Goal: Task Accomplishment & Management: Complete application form

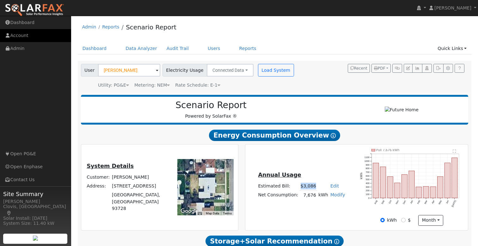
click at [29, 37] on link "Account" at bounding box center [35, 35] width 71 height 13
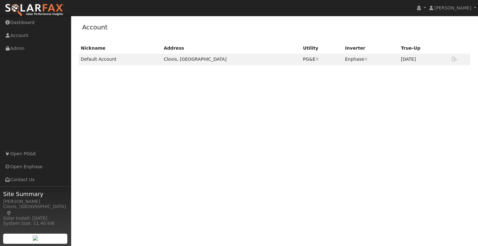
click at [43, 12] on img at bounding box center [34, 9] width 59 height 13
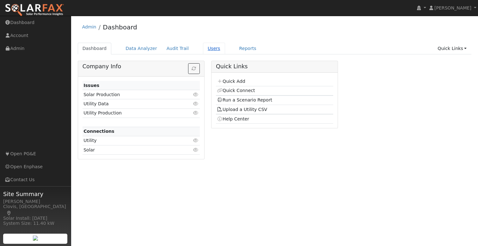
click at [203, 51] on link "Users" at bounding box center [214, 49] width 22 height 12
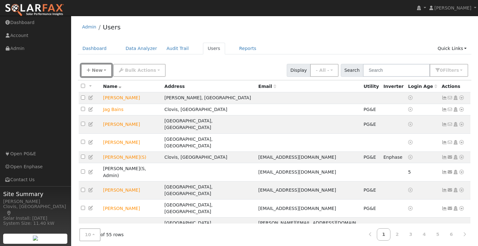
click at [93, 70] on span "New" at bounding box center [97, 70] width 11 height 5
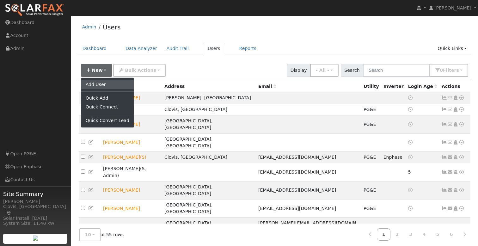
click at [103, 85] on link "Add User" at bounding box center [107, 84] width 53 height 9
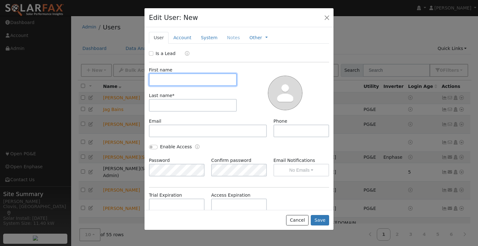
click at [189, 82] on input "text" at bounding box center [193, 79] width 88 height 13
type input "Tim"
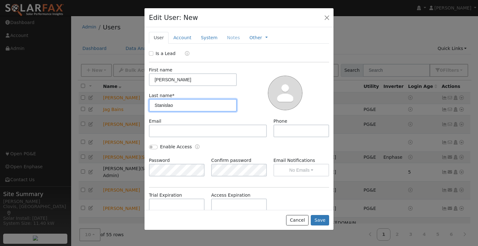
type input "Stanislao"
click at [153, 53] on input "Is a Lead" at bounding box center [151, 53] width 4 height 4
checkbox input "true"
click at [266, 53] on div "Is a Lead: Qualified Unqualified Qualified" at bounding box center [239, 53] width 187 height 7
click at [255, 54] on div "Is a Lead: Qualified Unqualified Qualified" at bounding box center [239, 53] width 187 height 7
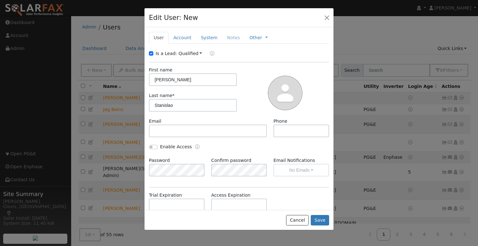
click at [264, 53] on div "Is a Lead: Qualified Unqualified Qualified" at bounding box center [239, 53] width 187 height 7
click at [275, 55] on div "Is a Lead: Qualified Unqualified Qualified" at bounding box center [239, 53] width 187 height 7
click at [278, 52] on div "Is a Lead: Qualified Unqualified Qualified" at bounding box center [239, 53] width 187 height 7
click at [276, 50] on div "Is a Lead: Qualified Unqualified Qualified" at bounding box center [239, 53] width 187 height 7
click at [271, 53] on div "Is a Lead: Qualified Unqualified Qualified" at bounding box center [239, 53] width 187 height 7
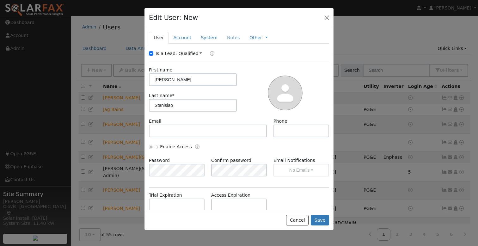
click at [294, 51] on div "Is a Lead: Qualified Unqualified Qualified" at bounding box center [239, 53] width 187 height 7
click at [234, 54] on div "Is a Lead: Qualified Unqualified Qualified" at bounding box center [239, 53] width 187 height 7
click at [216, 135] on input "text" at bounding box center [208, 131] width 118 height 13
click at [260, 53] on div "Is a Lead: Qualified Unqualified Qualified" at bounding box center [239, 53] width 187 height 7
click at [264, 51] on div "Is a Lead: Qualified Unqualified Qualified" at bounding box center [239, 53] width 187 height 7
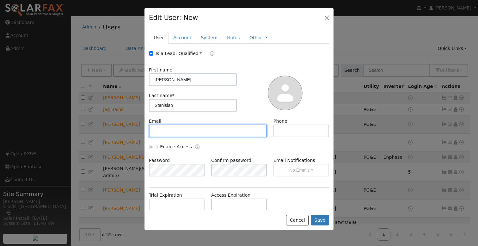
click at [227, 131] on input "text" at bounding box center [208, 131] width 118 height 13
click at [200, 130] on input "text" at bounding box center [208, 131] width 118 height 13
click at [218, 133] on input "text" at bounding box center [208, 131] width 118 height 13
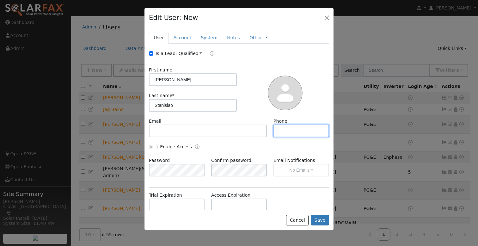
drag, startPoint x: 295, startPoint y: 131, endPoint x: 290, endPoint y: 129, distance: 4.8
click at [295, 131] on input "text" at bounding box center [302, 131] width 56 height 13
click at [247, 70] on div at bounding box center [285, 92] width 92 height 51
drag, startPoint x: 257, startPoint y: 69, endPoint x: 269, endPoint y: 90, distance: 23.9
click at [257, 69] on div at bounding box center [285, 92] width 92 height 51
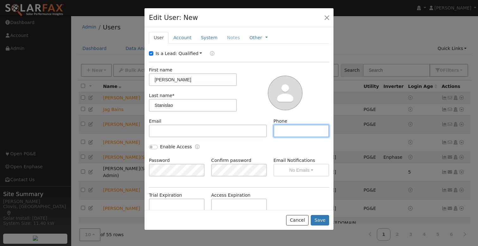
click at [288, 131] on input "text" at bounding box center [302, 131] width 56 height 13
click at [255, 69] on div at bounding box center [285, 92] width 92 height 51
click at [265, 52] on div "Is a Lead: Qualified Unqualified Qualified" at bounding box center [239, 53] width 187 height 7
click at [210, 53] on icon "Lead" at bounding box center [212, 53] width 4 height 4
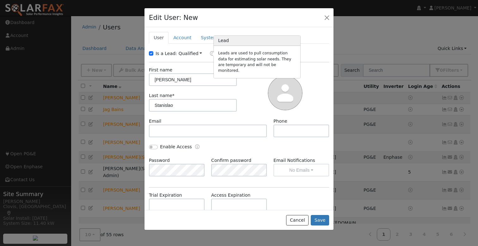
click at [309, 33] on ul "User Account System Notes Other Management Billing Timeline" at bounding box center [239, 38] width 180 height 12
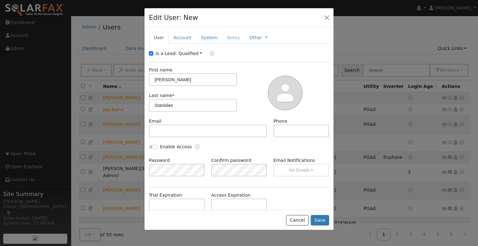
click at [275, 52] on div "Is a Lead: Qualified Unqualified Qualified" at bounding box center [239, 53] width 187 height 7
click at [212, 133] on input "text" at bounding box center [208, 131] width 118 height 13
drag, startPoint x: 233, startPoint y: 116, endPoint x: 229, endPoint y: 120, distance: 5.4
click at [233, 116] on div "First name Tim Last name * Stanislao" at bounding box center [193, 92] width 92 height 51
click at [223, 130] on input "text" at bounding box center [208, 131] width 118 height 13
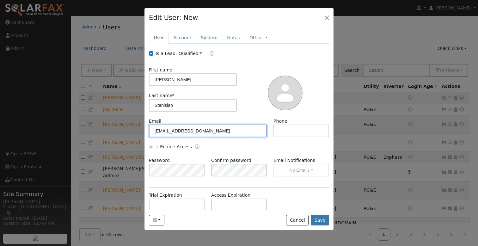
type input "tjayninja@gmail.com"
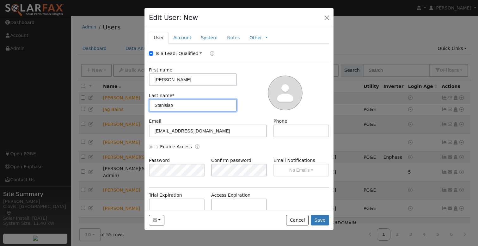
click at [199, 106] on input "Stanislao" at bounding box center [193, 105] width 88 height 13
click at [202, 106] on input "Stanislao" at bounding box center [193, 105] width 88 height 13
click at [181, 105] on input "Stanislao" at bounding box center [193, 105] width 88 height 13
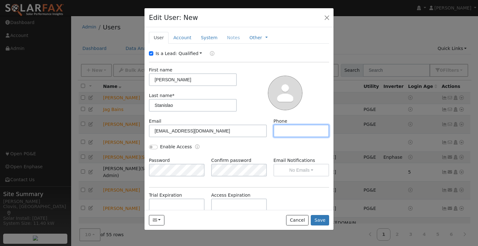
click at [295, 131] on input "text" at bounding box center [302, 131] width 56 height 13
type input "408.903.6308"
click at [184, 36] on link "Account" at bounding box center [183, 38] width 28 height 12
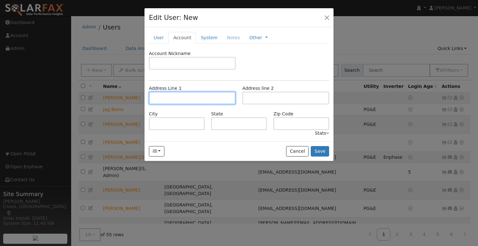
click at [186, 98] on input "text" at bounding box center [192, 98] width 87 height 13
drag, startPoint x: 182, startPoint y: 110, endPoint x: 248, endPoint y: 103, distance: 65.8
type input "[STREET_ADDRESS][PERSON_NAME]"
type input "Visalia"
type input "CA"
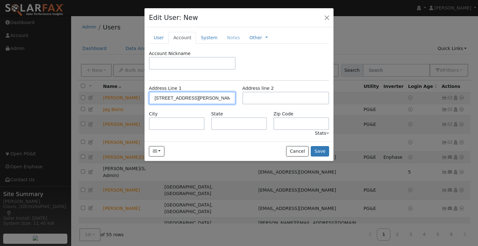
type input "93277"
click at [322, 150] on button "Save" at bounding box center [320, 151] width 18 height 11
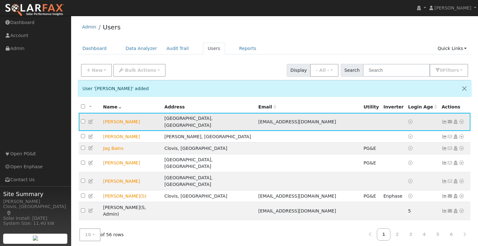
click at [465, 120] on td "Send Email... Copy a Link Reset Password Open Access Data Analyzer Reports Scen…" at bounding box center [455, 122] width 31 height 18
drag, startPoint x: 463, startPoint y: 119, endPoint x: 452, endPoint y: 125, distance: 12.2
click at [463, 120] on icon at bounding box center [462, 122] width 6 height 4
click at [0, 0] on link "Utility" at bounding box center [0, 0] width 0 height 0
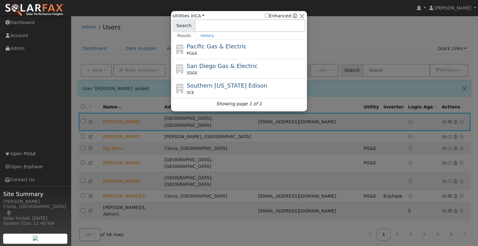
click at [226, 85] on span "Southern [US_STATE] Edison" at bounding box center [227, 85] width 81 height 7
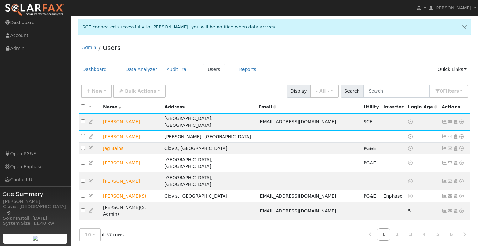
click at [314, 48] on div "Admin Users" at bounding box center [275, 49] width 394 height 19
click at [462, 121] on icon at bounding box center [462, 122] width 6 height 4
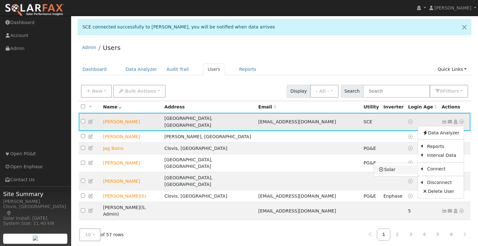
click at [399, 166] on link "Solar" at bounding box center [396, 169] width 44 height 9
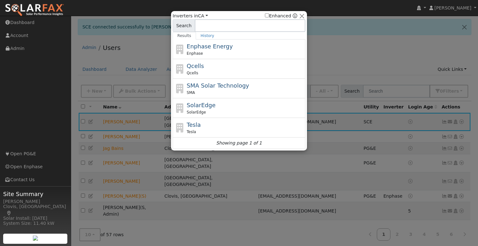
click at [216, 47] on span "Enphase Energy" at bounding box center [210, 46] width 46 height 7
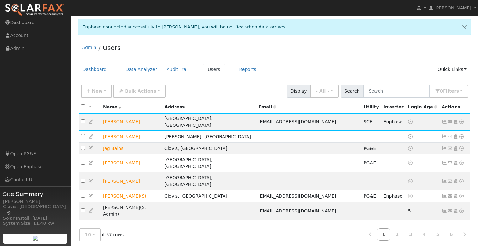
click at [302, 53] on div "Admin Users" at bounding box center [275, 49] width 394 height 19
click at [384, 121] on span "Enphase" at bounding box center [393, 121] width 19 height 5
click at [462, 120] on icon at bounding box center [462, 122] width 6 height 4
click at [386, 52] on div "Admin Users" at bounding box center [275, 49] width 394 height 19
click at [289, 54] on div "Admin Users" at bounding box center [275, 49] width 394 height 19
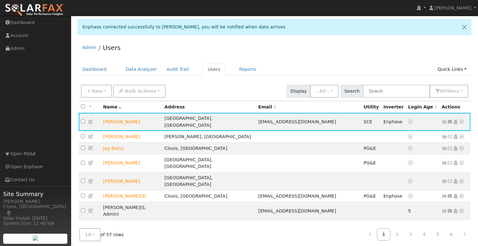
click at [296, 46] on div "Admin Users" at bounding box center [275, 49] width 394 height 19
click at [354, 58] on div "Admin Users" at bounding box center [275, 49] width 394 height 19
click at [462, 120] on icon at bounding box center [462, 122] width 6 height 4
click at [0, 0] on link "Scenario" at bounding box center [0, 0] width 0 height 0
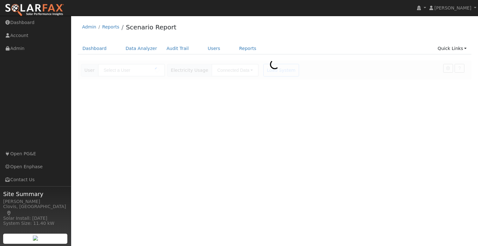
type input "[PERSON_NAME]"
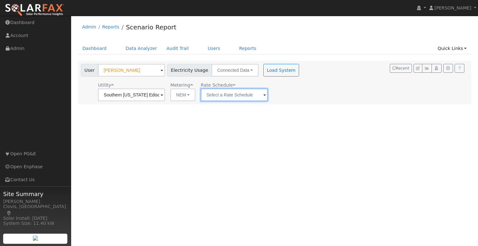
click at [165, 93] on input "text" at bounding box center [131, 95] width 67 height 13
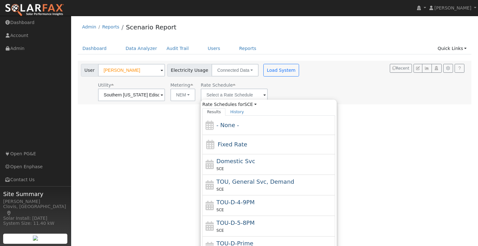
click at [272, 207] on div "SCE" at bounding box center [275, 210] width 117 height 7
type input "TOU-D-4-9PM"
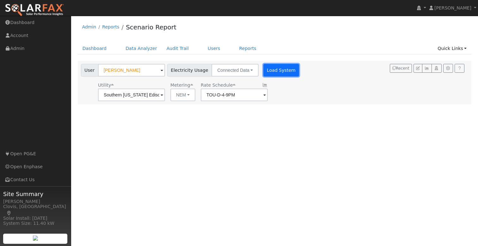
click at [273, 71] on button "Load System" at bounding box center [282, 70] width 36 height 13
